Goal: Check status

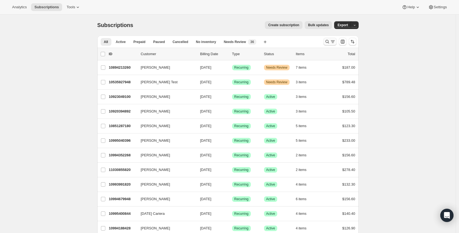
click at [331, 41] on icon "Search and filter results" at bounding box center [333, 42] width 6 height 6
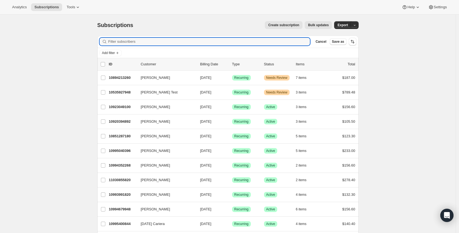
paste input "[EMAIL_ADDRESS][DOMAIN_NAME]"
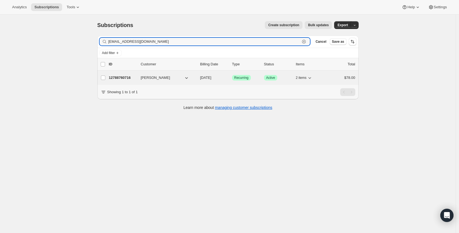
type input "[EMAIL_ADDRESS][DOMAIN_NAME]"
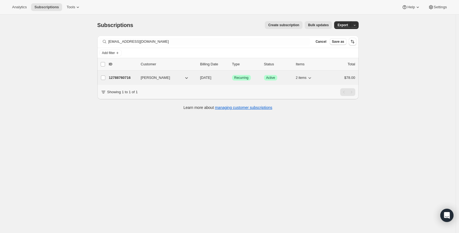
click at [122, 76] on p "12788760716" at bounding box center [123, 78] width 28 height 6
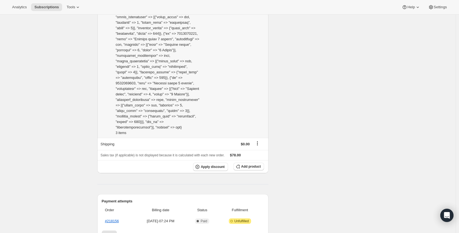
scroll to position [477, 0]
